Goal: Book appointment/travel/reservation

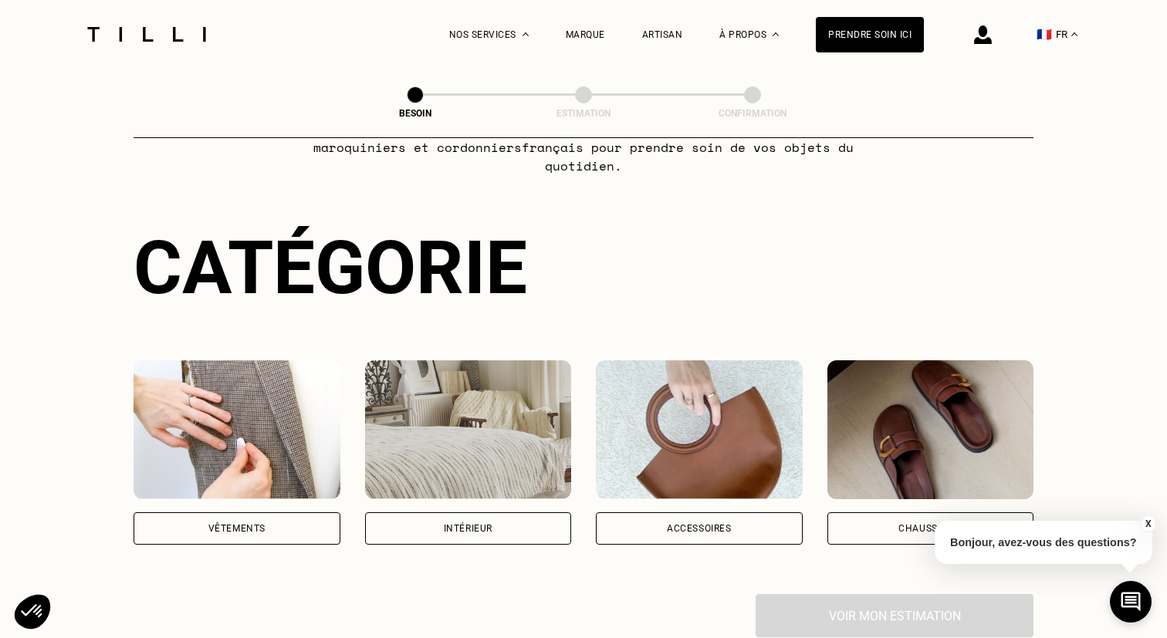
scroll to position [100, 0]
click at [237, 523] on div "Vêtements" at bounding box center [236, 527] width 57 height 9
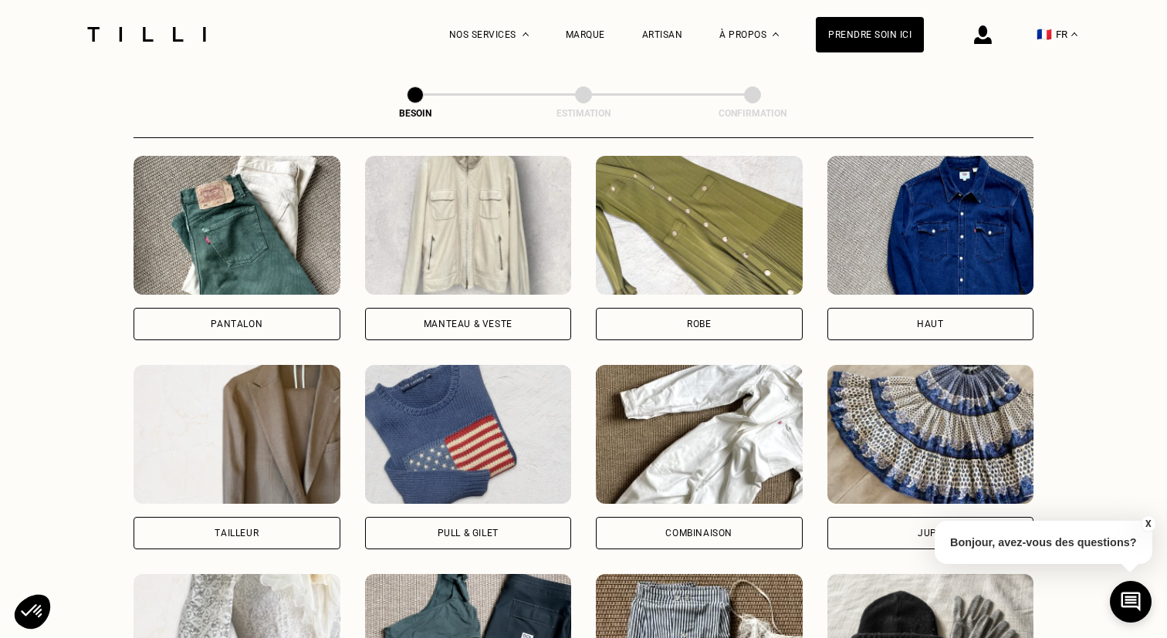
scroll to position [743, 0]
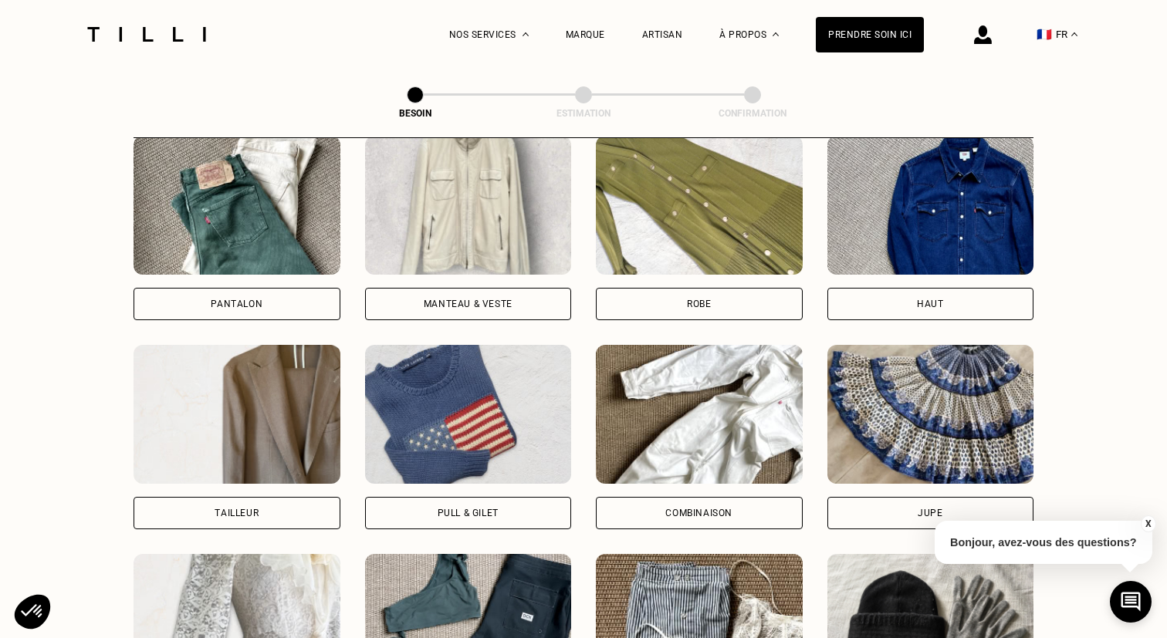
click at [494, 299] on div "Manteau & Veste" at bounding box center [468, 303] width 89 height 9
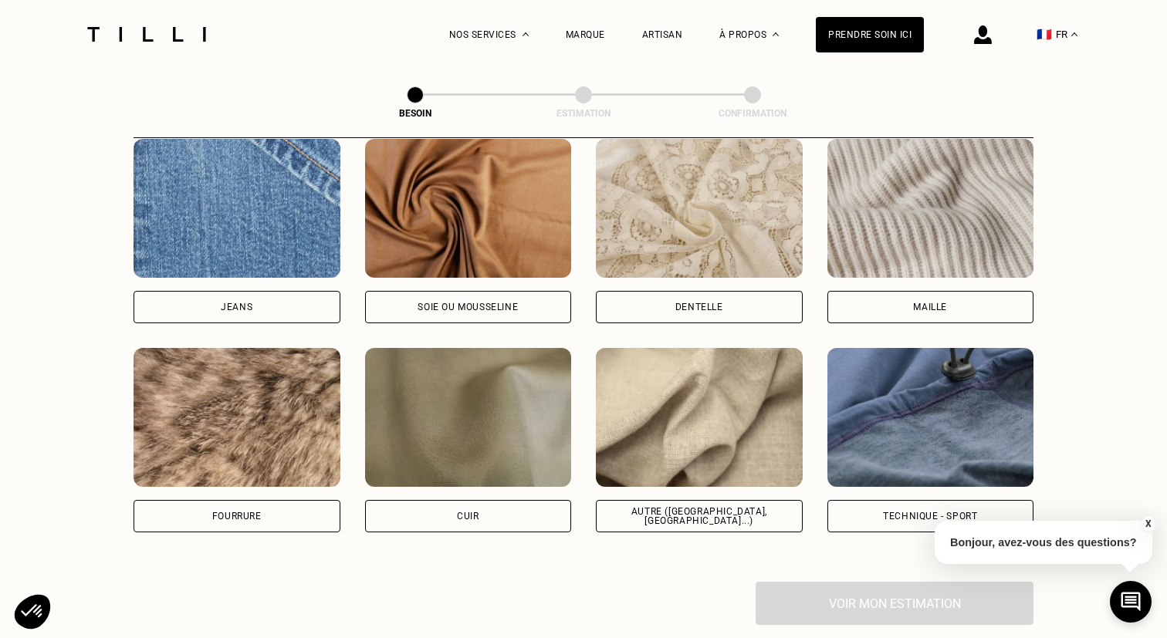
scroll to position [1665, 0]
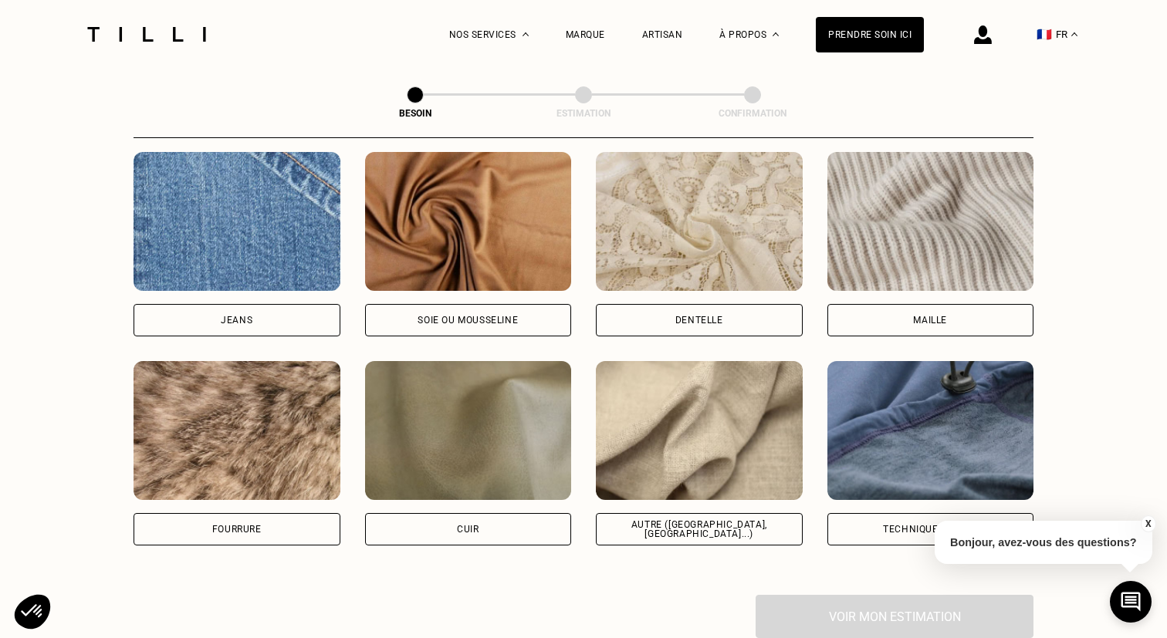
click at [932, 304] on div "Maille" at bounding box center [930, 320] width 207 height 32
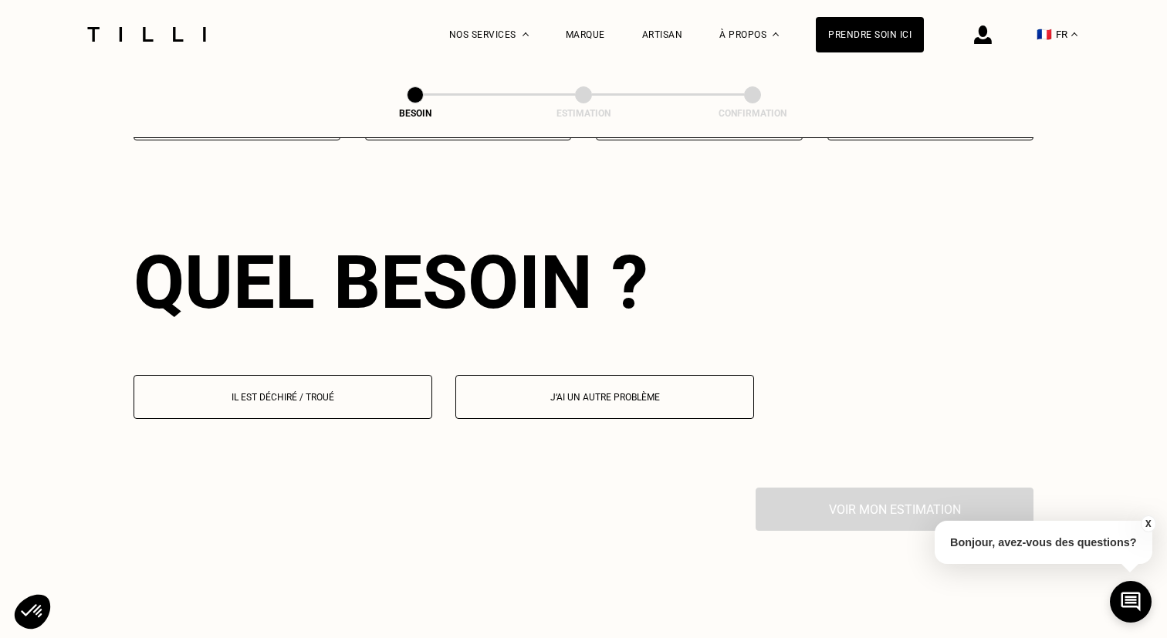
scroll to position [2070, 0]
click at [578, 375] on button "J‘ai un autre problème" at bounding box center [604, 397] width 299 height 44
select select "FR"
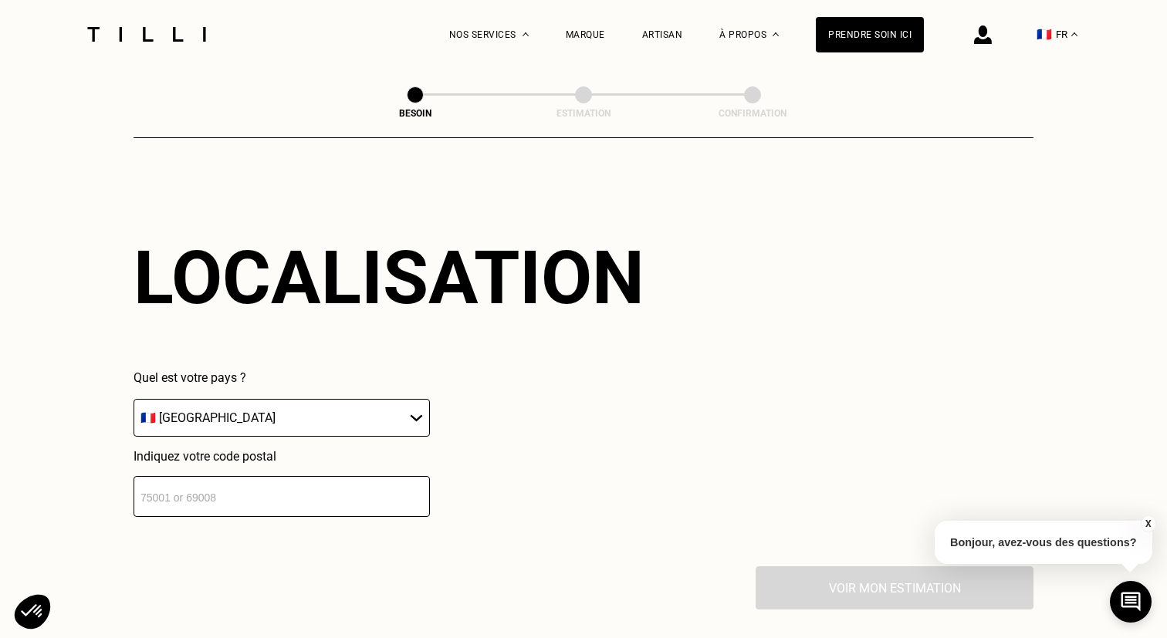
scroll to position [2377, 0]
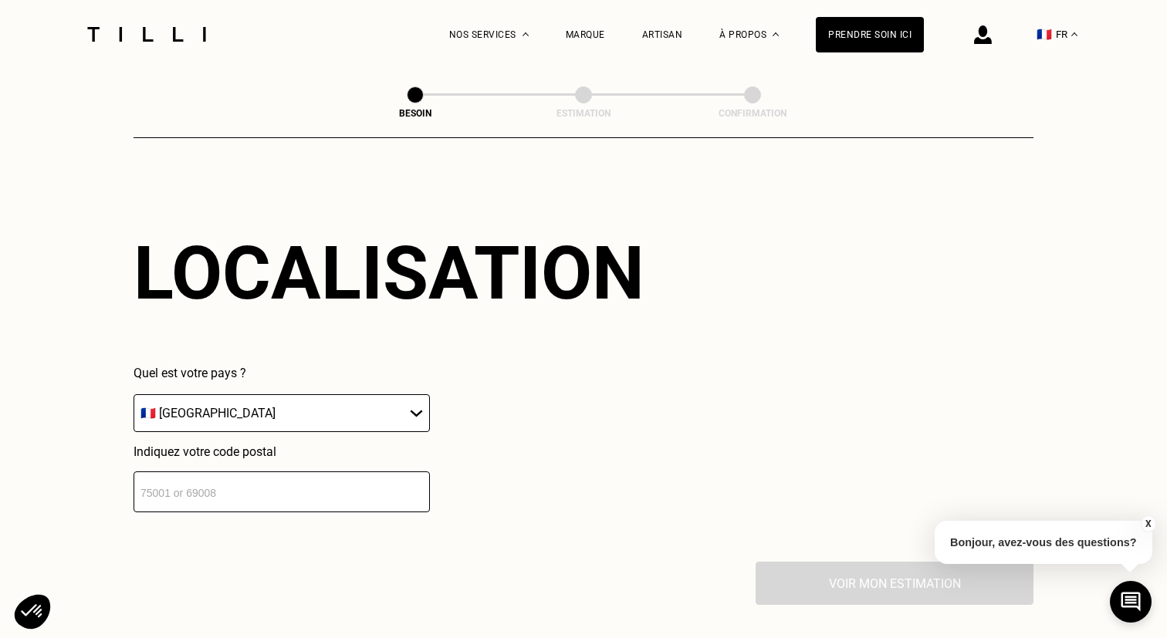
click at [273, 474] on input "number" at bounding box center [282, 492] width 296 height 41
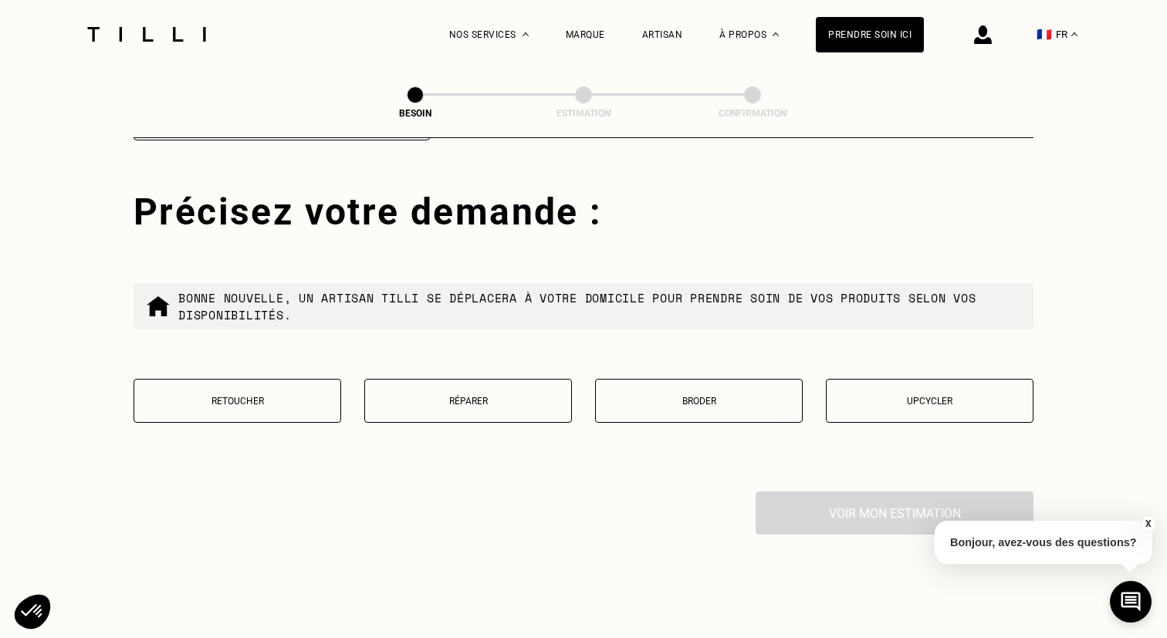
scroll to position [2750, 0]
type input "92110"
click at [502, 395] on p "Réparer" at bounding box center [468, 400] width 191 height 11
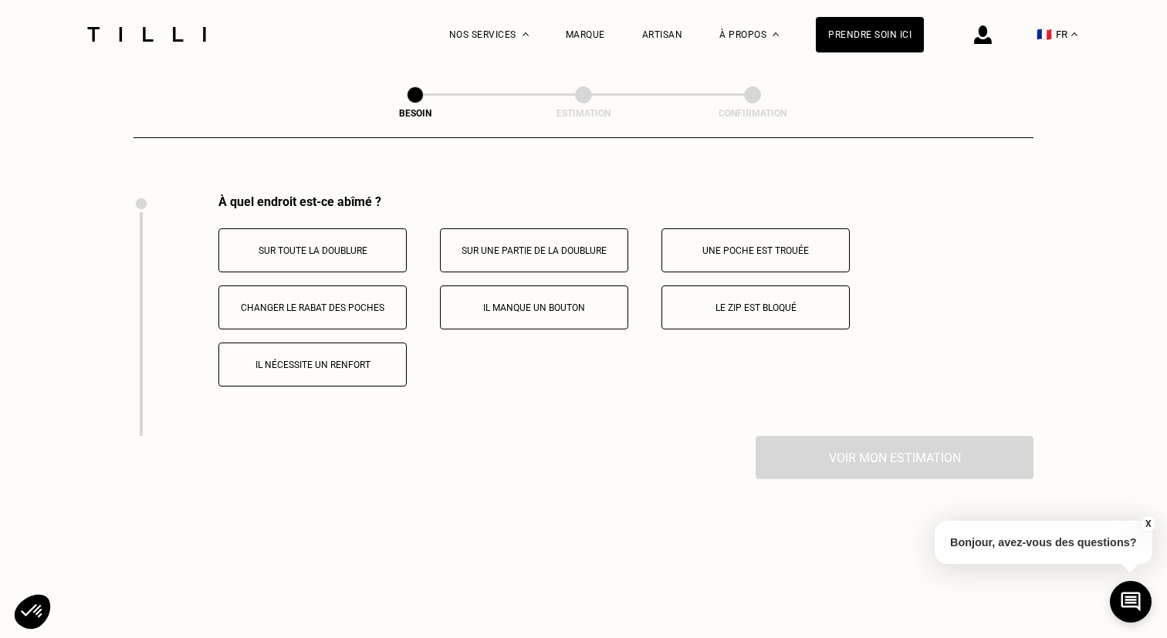
scroll to position [3052, 0]
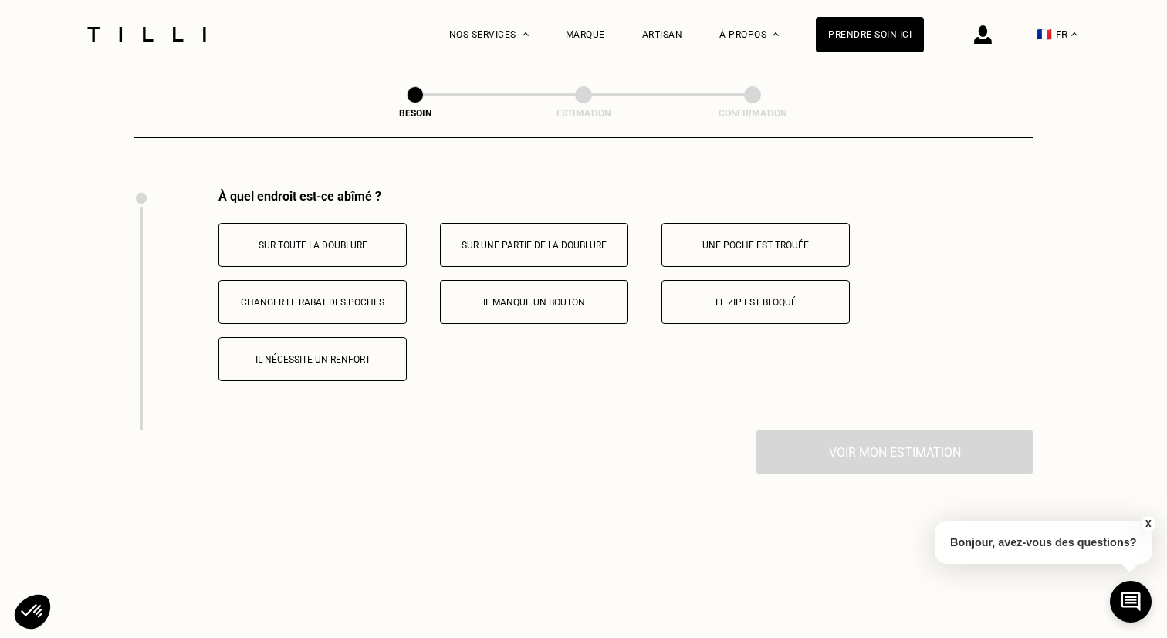
click at [580, 297] on p "Il manque un bouton" at bounding box center [533, 302] width 171 height 11
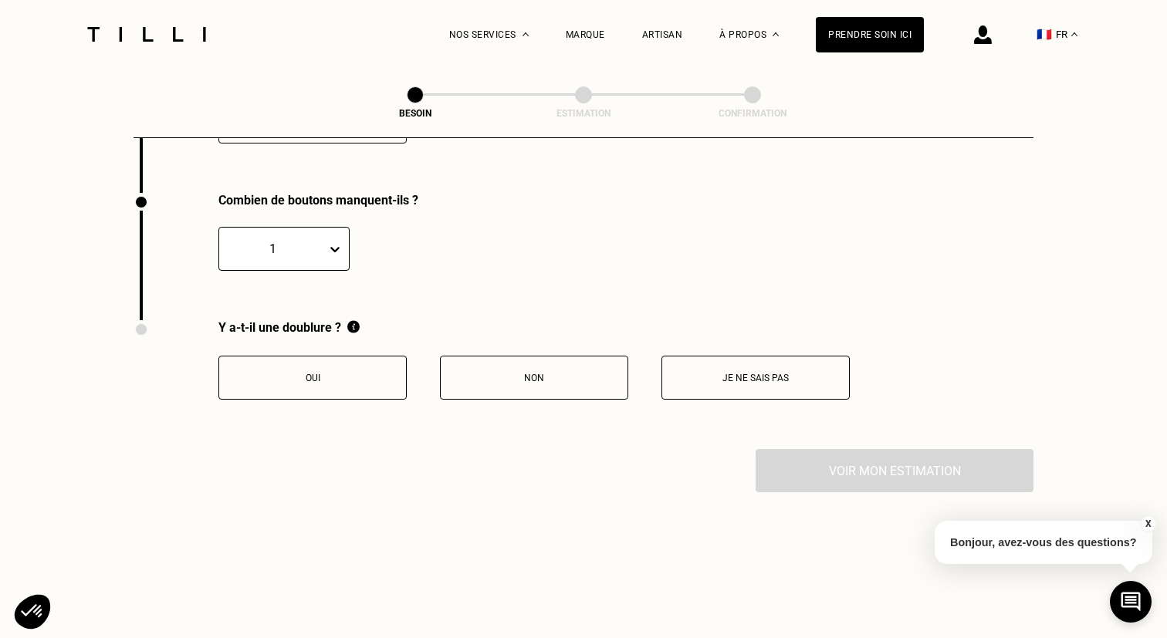
scroll to position [3293, 0]
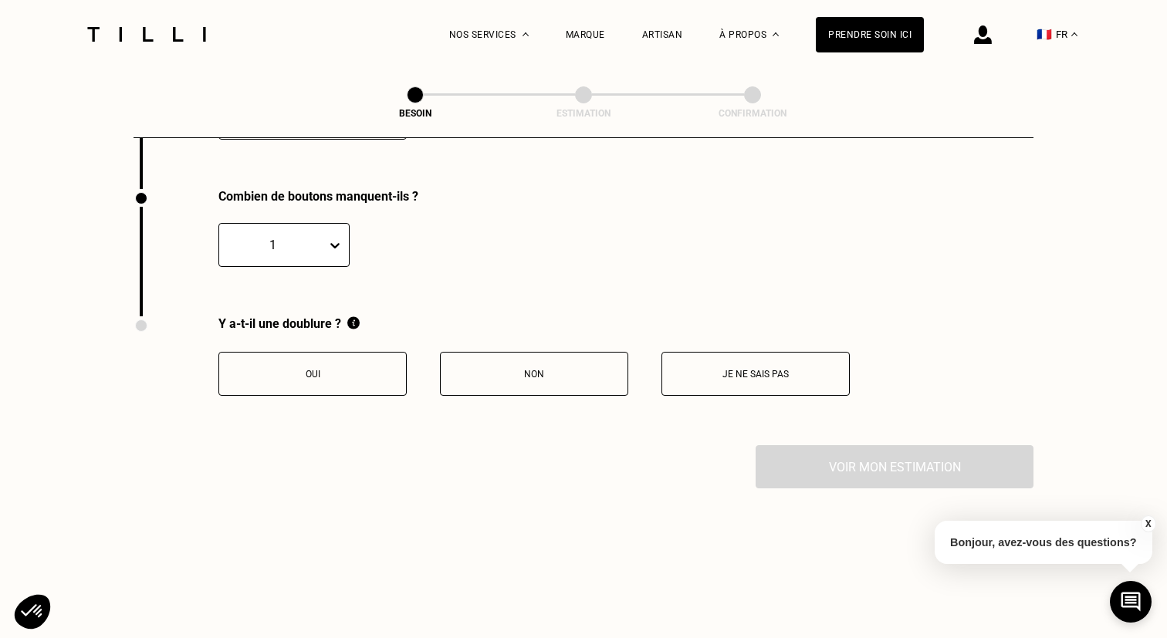
click at [370, 364] on button "Oui" at bounding box center [312, 374] width 188 height 44
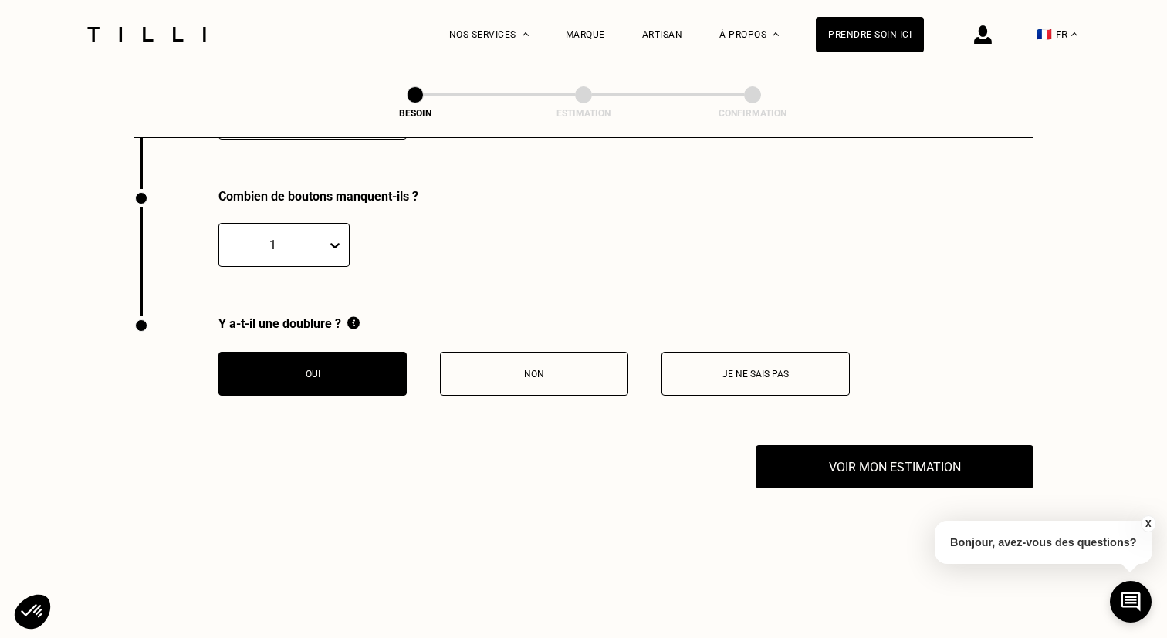
click at [742, 352] on button "Je ne sais pas" at bounding box center [755, 374] width 188 height 44
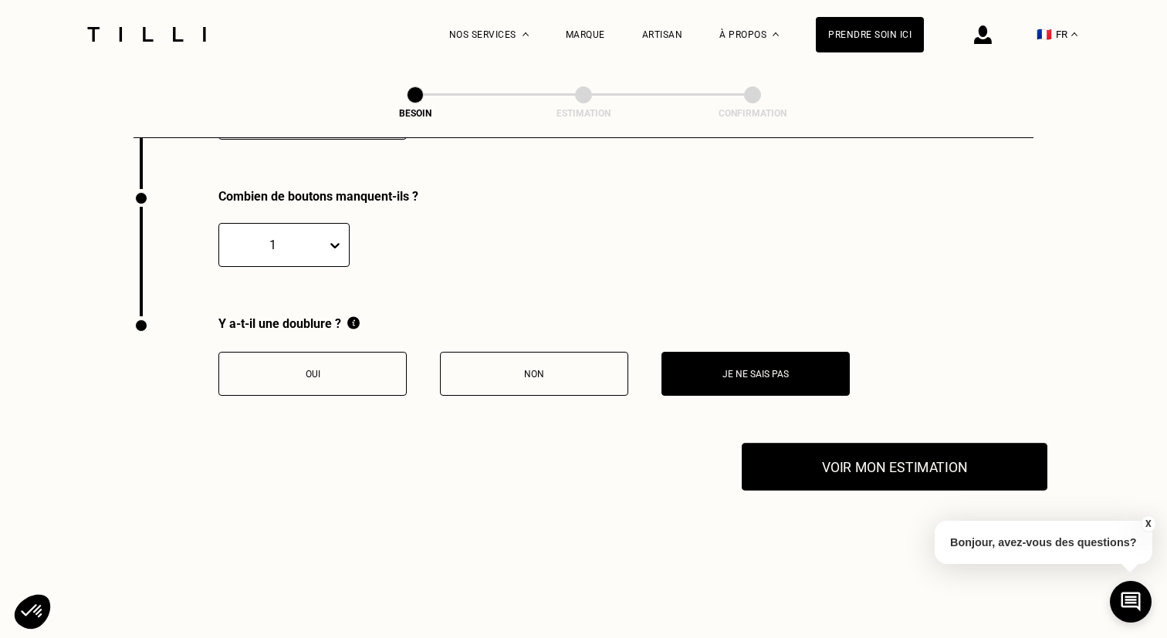
click at [844, 450] on button "Voir mon estimation" at bounding box center [895, 467] width 306 height 48
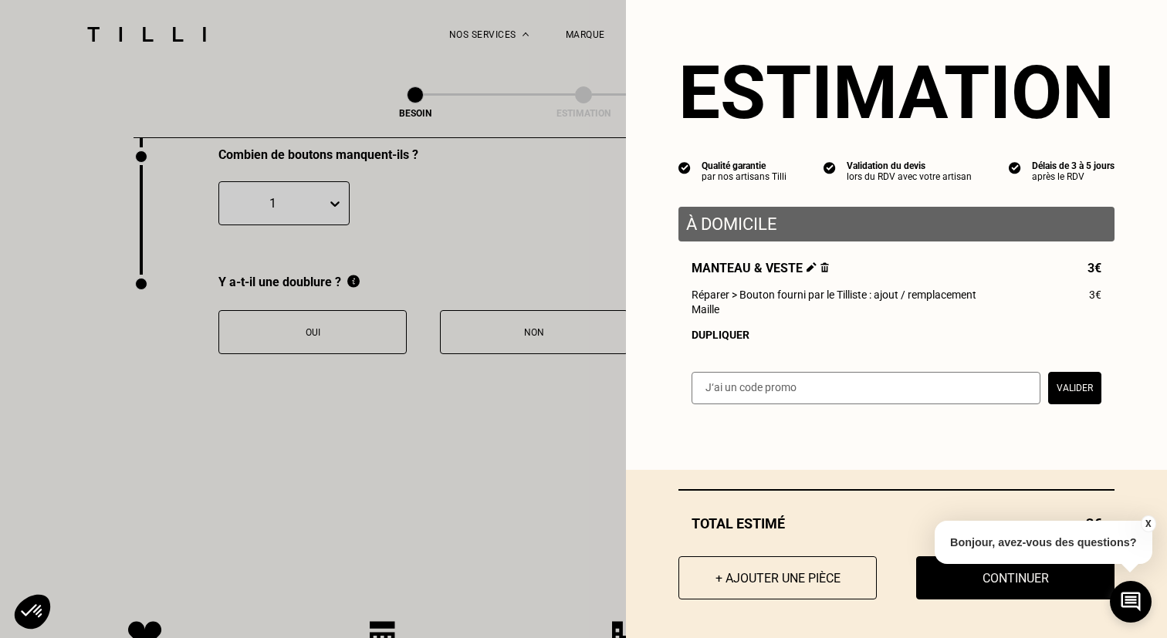
scroll to position [3337, 0]
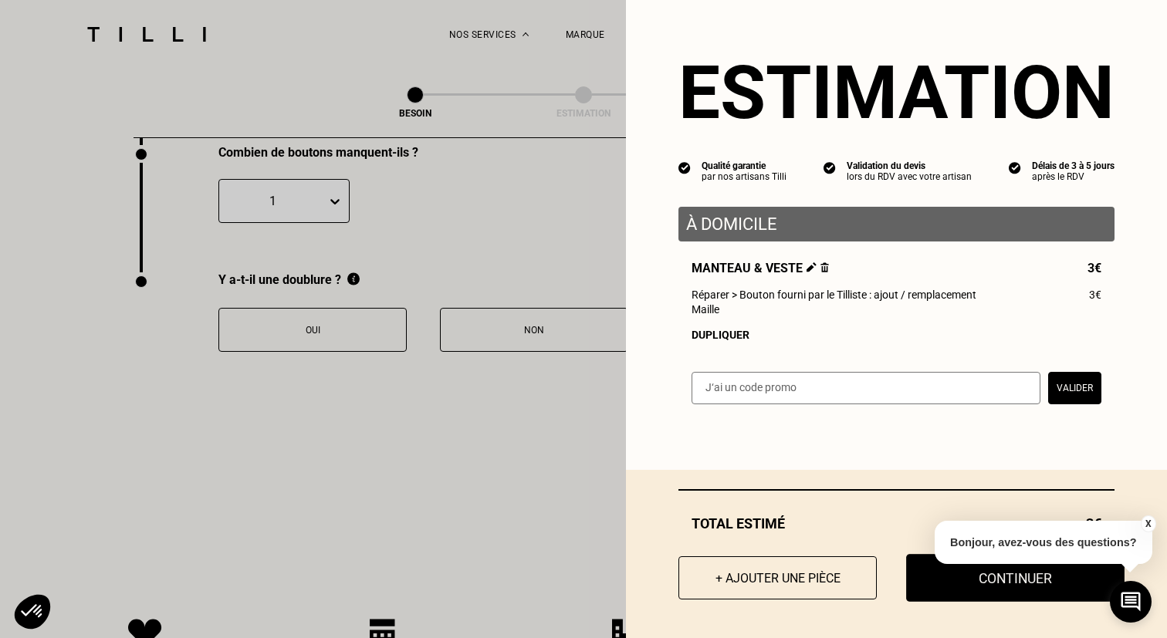
click at [963, 597] on button "Continuer" at bounding box center [1015, 578] width 218 height 48
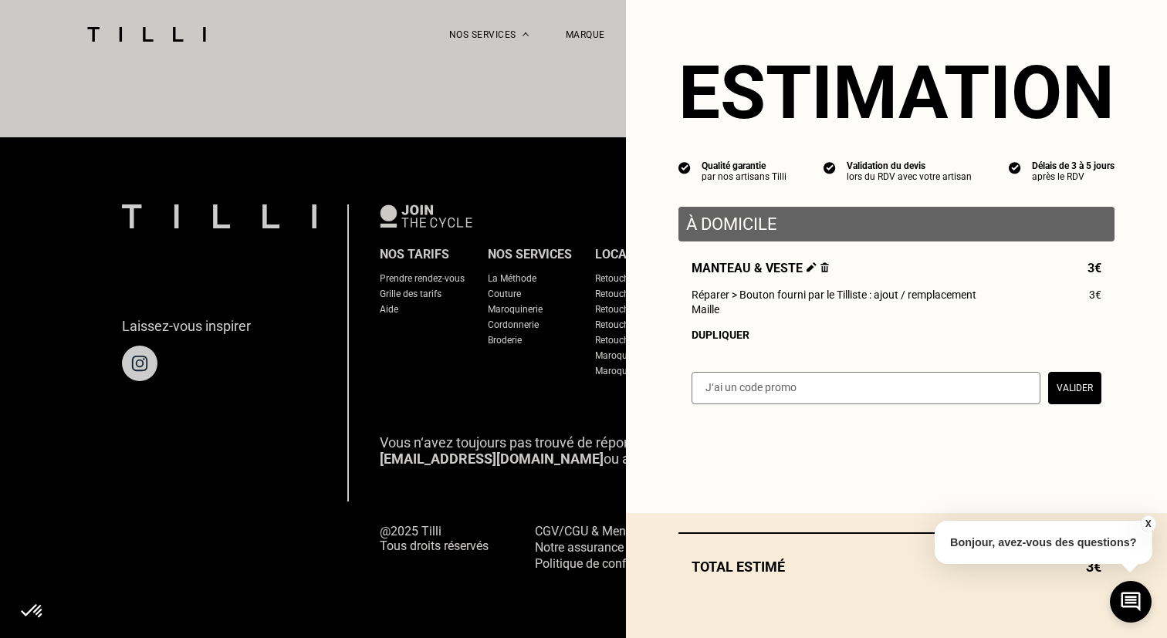
scroll to position [922, 0]
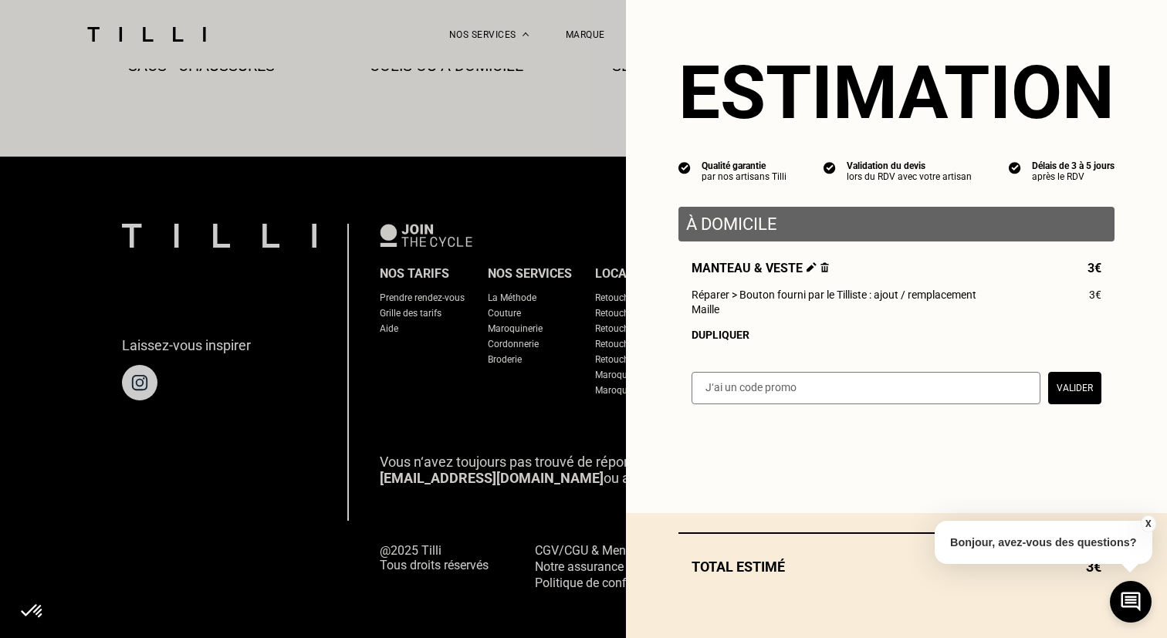
select select "FR"
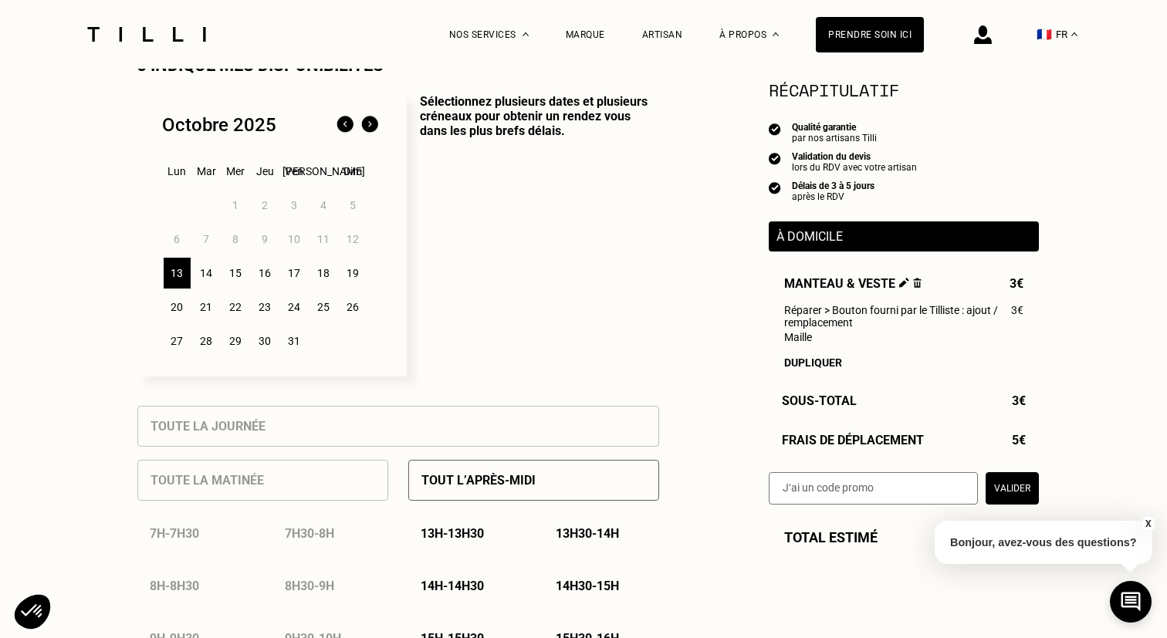
scroll to position [379, 0]
click at [356, 277] on div "19" at bounding box center [353, 274] width 27 height 31
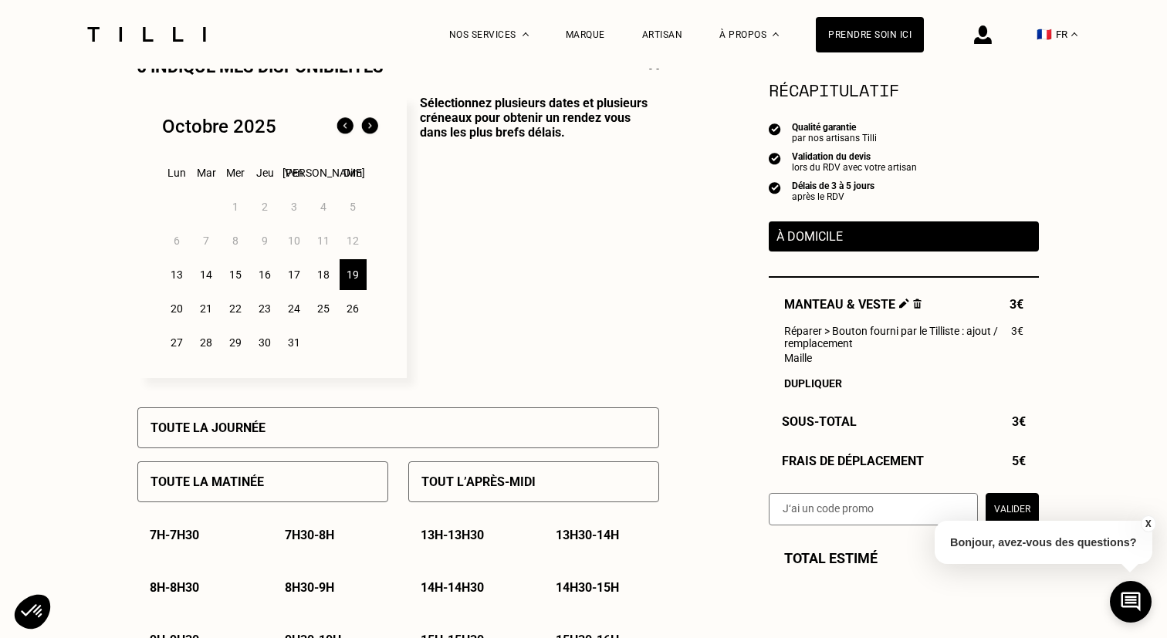
click at [235, 474] on div "Toute la matinée" at bounding box center [262, 482] width 251 height 41
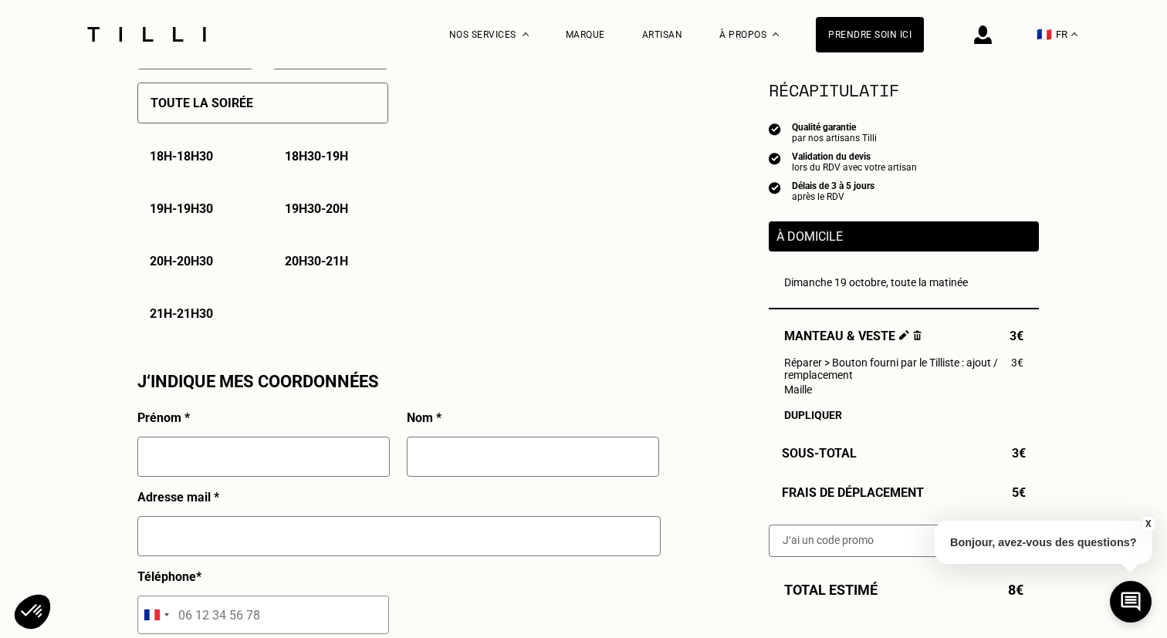
scroll to position [1136, 0]
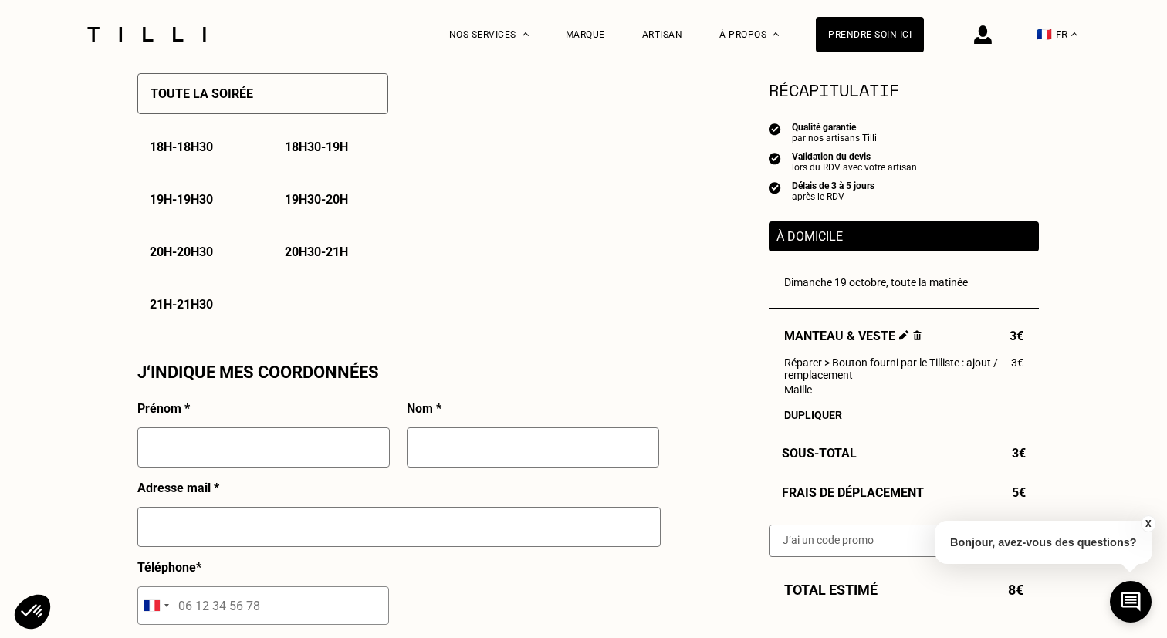
click at [250, 448] on input "text" at bounding box center [263, 448] width 252 height 40
type input "salome"
click at [487, 448] on input "text" at bounding box center [533, 448] width 252 height 40
type input "kibonge"
click at [267, 535] on input "text" at bounding box center [398, 527] width 523 height 40
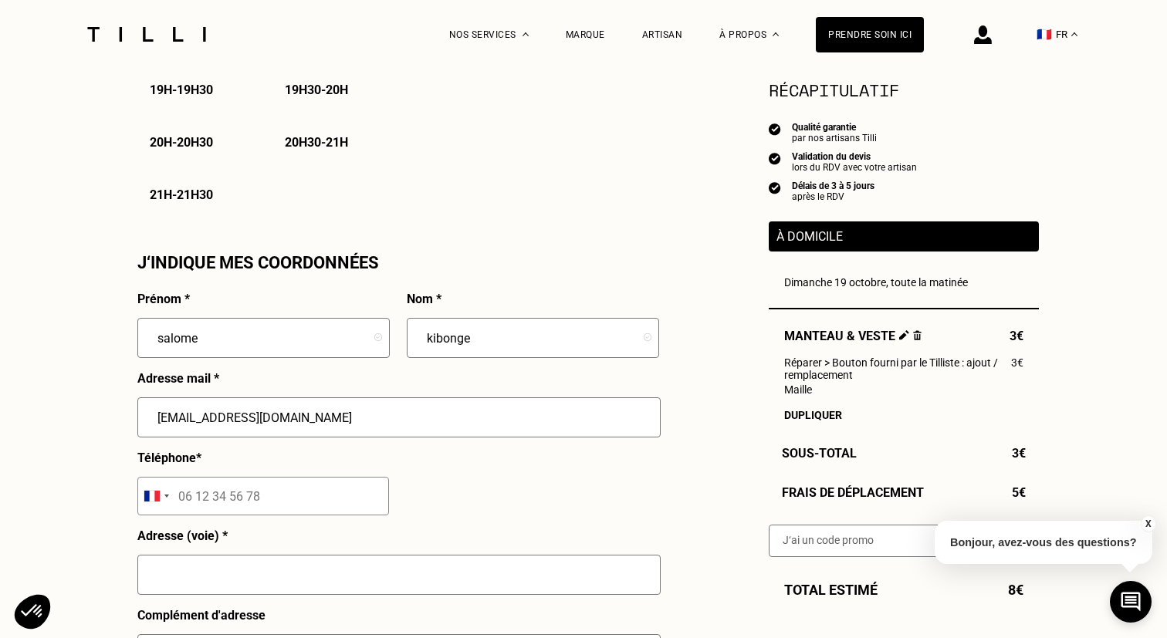
scroll to position [1260, 0]
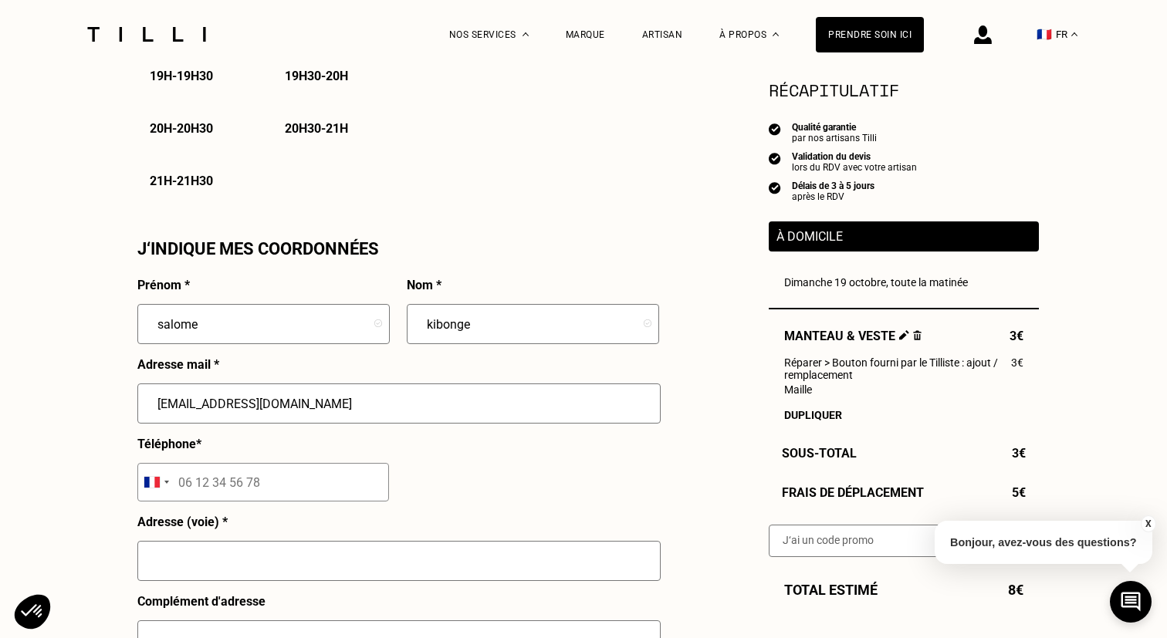
type input "[EMAIL_ADDRESS][DOMAIN_NAME]"
click at [276, 482] on input "tel" at bounding box center [263, 482] width 252 height 39
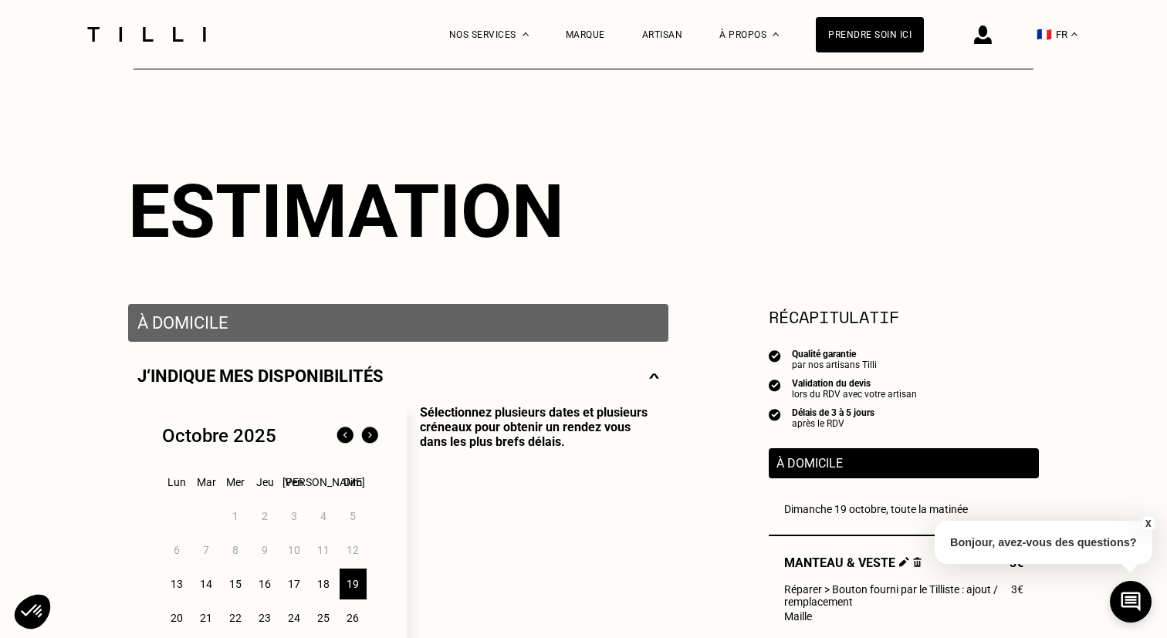
scroll to position [0, 0]
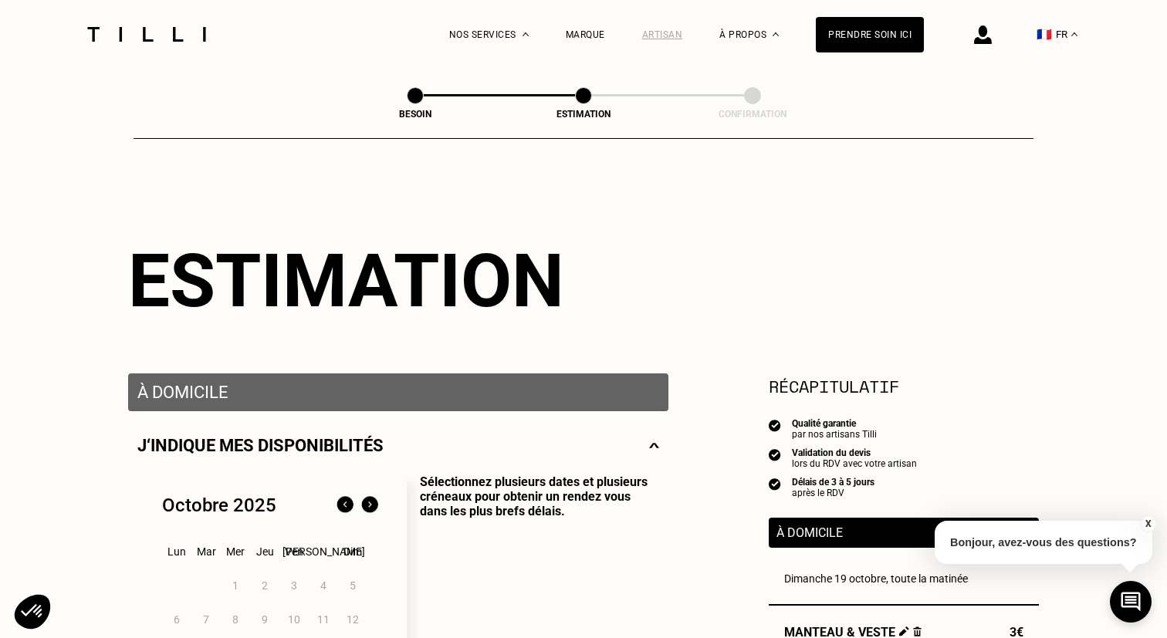
type input "06 83 07 81 49"
